Goal: Task Accomplishment & Management: Use online tool/utility

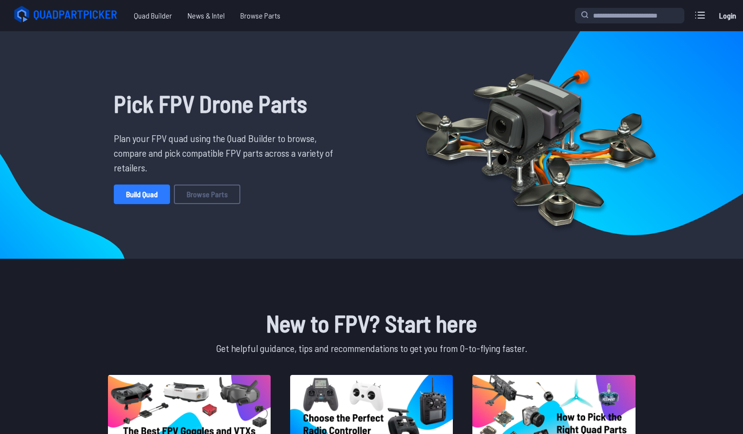
click at [151, 203] on link "Build Quad" at bounding box center [142, 195] width 56 height 20
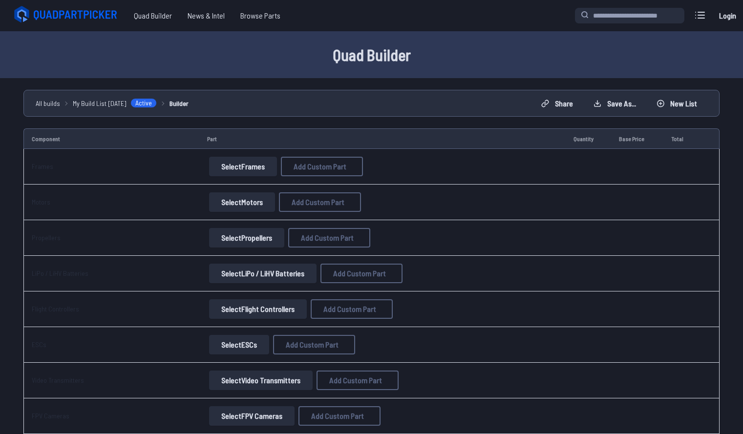
click at [246, 164] on button "Select Frames" at bounding box center [243, 167] width 68 height 20
click at [256, 167] on button "Select Frames" at bounding box center [243, 167] width 68 height 20
click at [294, 168] on span "Add Custom Part" at bounding box center [320, 167] width 53 height 8
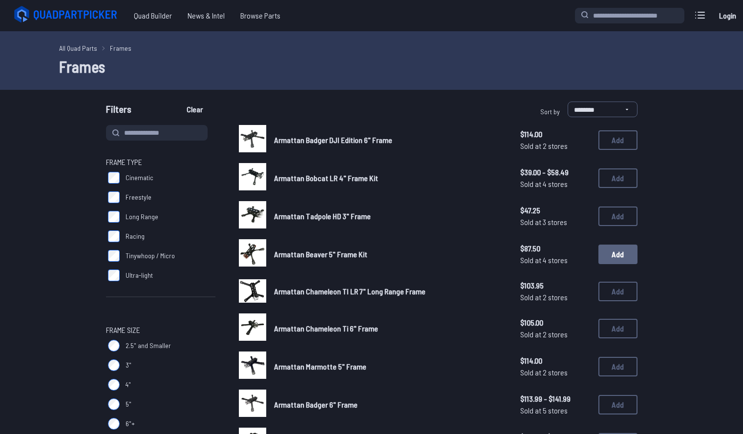
click at [608, 258] on button "Add" at bounding box center [617, 255] width 39 height 20
